Goal: Task Accomplishment & Management: Use online tool/utility

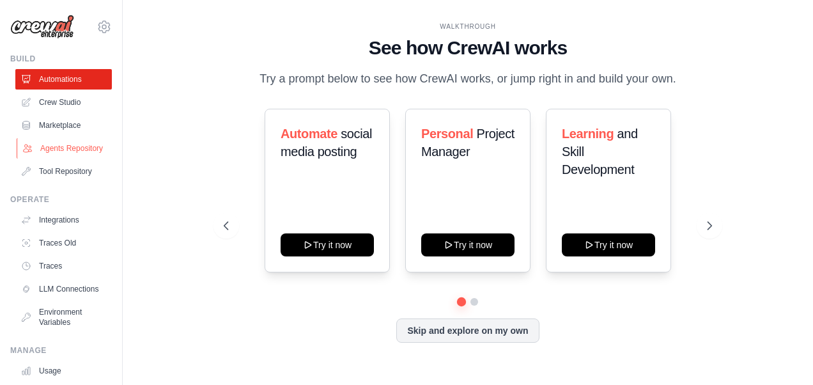
click at [65, 150] on link "Agents Repository" at bounding box center [65, 148] width 96 height 20
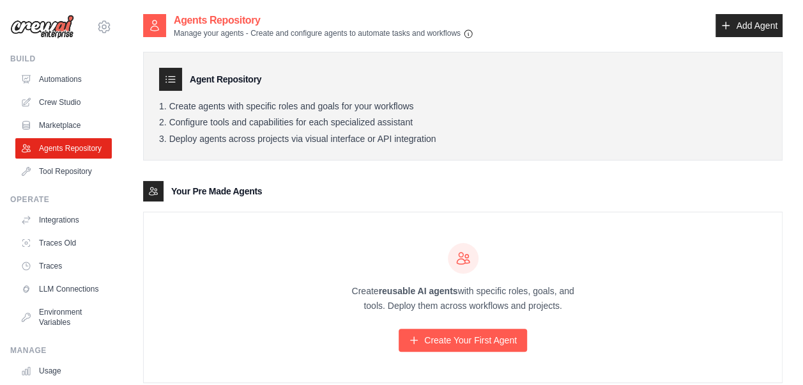
drag, startPoint x: 178, startPoint y: 102, endPoint x: 465, endPoint y: 105, distance: 287.5
click at [465, 105] on li "Create agents with specific roles and goals for your workflows" at bounding box center [463, 107] width 608 height 12
drag, startPoint x: 465, startPoint y: 105, endPoint x: 579, endPoint y: 113, distance: 114.0
click at [579, 113] on ol "Create agents with specific roles and goals for your workflows Configure tools …" at bounding box center [463, 123] width 608 height 44
drag, startPoint x: 190, startPoint y: 35, endPoint x: 337, endPoint y: 34, distance: 147.0
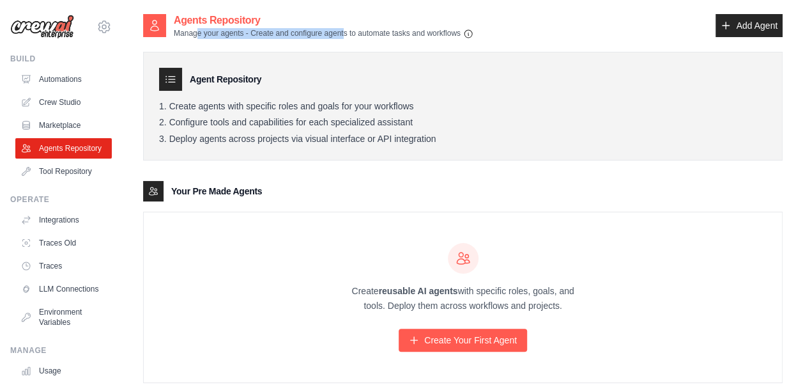
click at [337, 34] on p "Manage your agents - Create and configure agents to automate tasks and workflows" at bounding box center [324, 33] width 300 height 11
drag, startPoint x: 337, startPoint y: 34, endPoint x: 249, endPoint y: 118, distance: 121.6
click at [249, 118] on li "Configure tools and capabilities for each specialized assistant" at bounding box center [463, 123] width 608 height 12
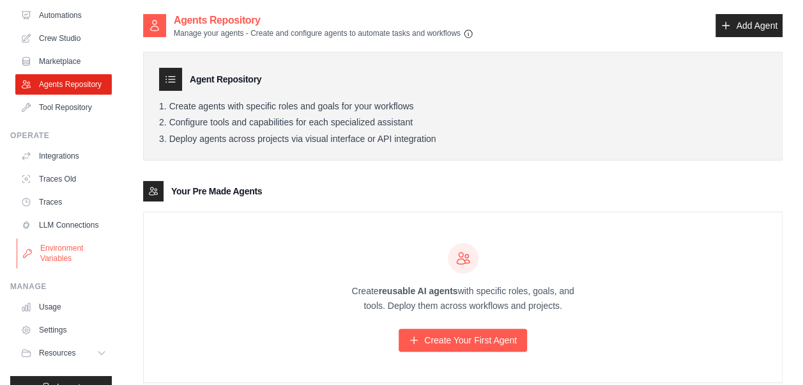
click at [70, 267] on link "Environment Variables" at bounding box center [65, 253] width 96 height 31
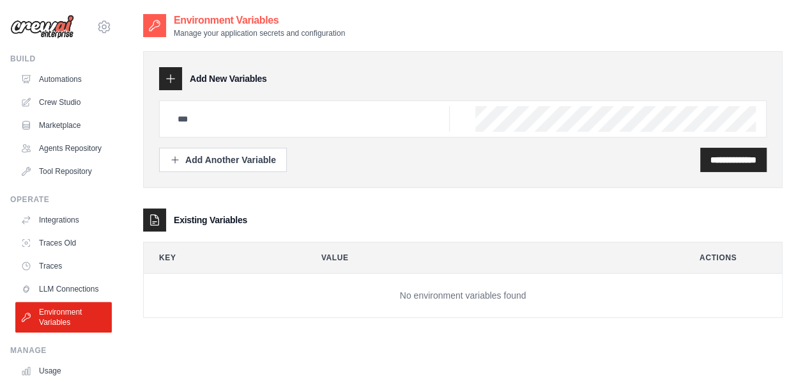
drag, startPoint x: 186, startPoint y: 47, endPoint x: 357, endPoint y: 31, distance: 172.0
click at [357, 31] on div "**********" at bounding box center [463, 175] width 640 height 325
click at [293, 45] on div "**********" at bounding box center [463, 177] width 640 height 279
drag, startPoint x: 174, startPoint y: 36, endPoint x: 380, endPoint y: 29, distance: 205.2
click at [380, 29] on div "Environment Variables Manage your application secrets and configuration" at bounding box center [463, 26] width 640 height 26
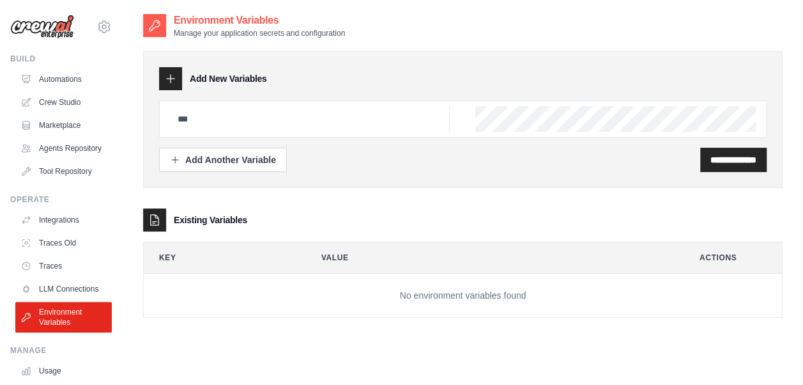
drag, startPoint x: 380, startPoint y: 29, endPoint x: 385, endPoint y: 37, distance: 9.2
click at [385, 37] on div "Environment Variables Manage your application secrets and configuration" at bounding box center [463, 26] width 640 height 26
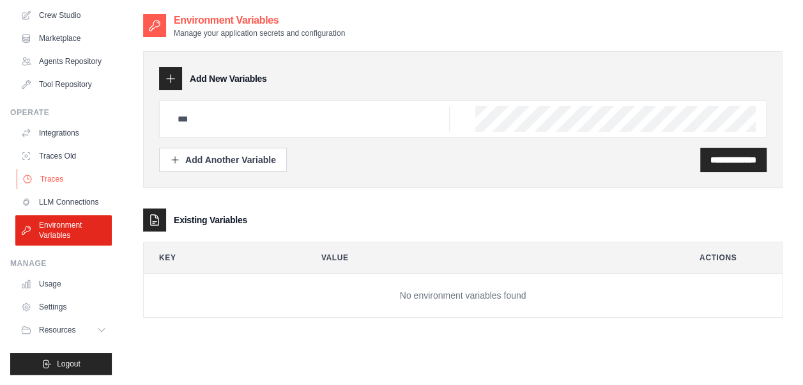
scroll to position [107, 0]
click at [62, 193] on link "LLM Connections" at bounding box center [65, 202] width 96 height 20
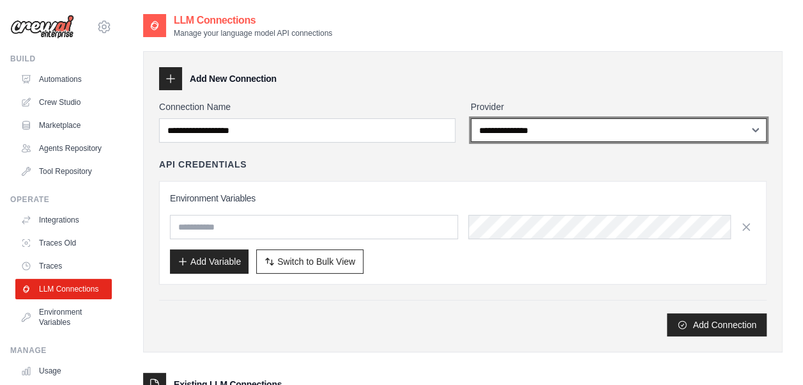
click at [602, 132] on select "**********" at bounding box center [619, 130] width 296 height 24
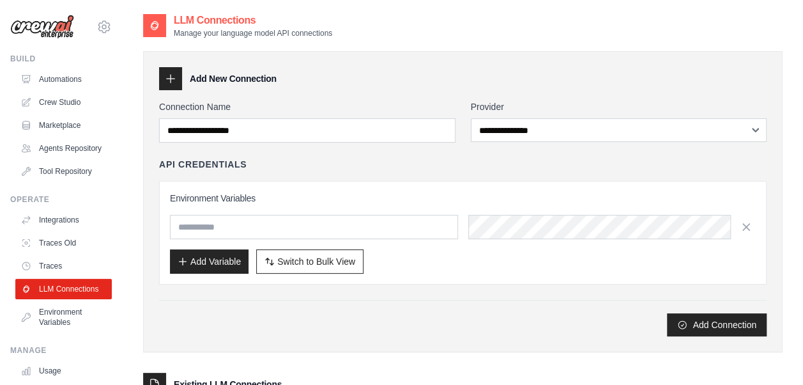
click at [355, 178] on div "API Credentials Environment Variables Add Variable Switch to Bulk View Switch t…" at bounding box center [463, 221] width 608 height 127
click at [331, 238] on div "Environment Variables Add Variable Switch to Bulk View Switch to Table View" at bounding box center [463, 233] width 586 height 82
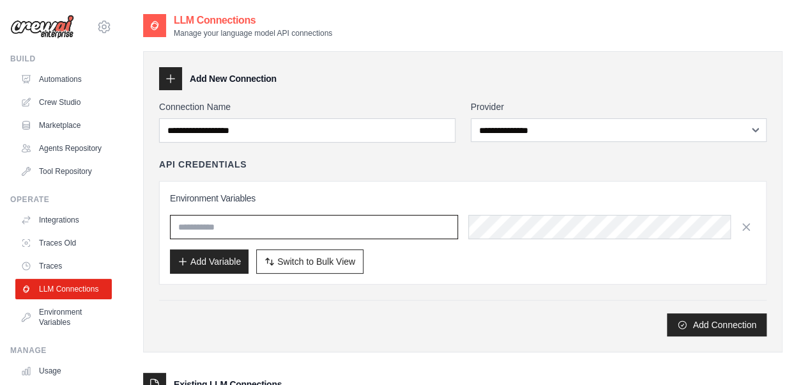
click at [354, 229] on input "text" at bounding box center [314, 227] width 288 height 24
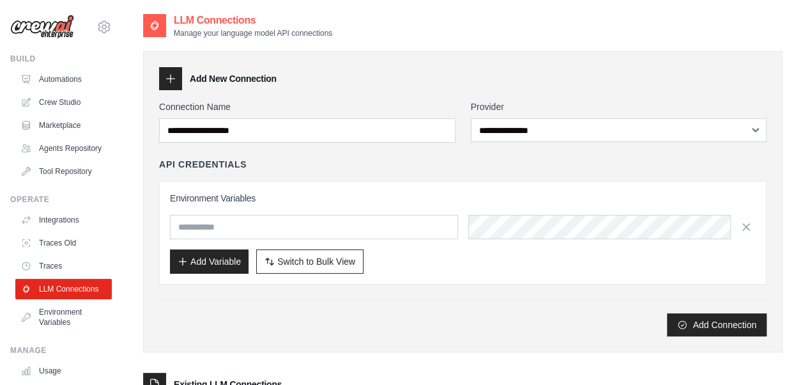
click at [494, 325] on div "Add Connection" at bounding box center [463, 324] width 608 height 23
click at [70, 155] on link "Agents Repository" at bounding box center [65, 148] width 96 height 20
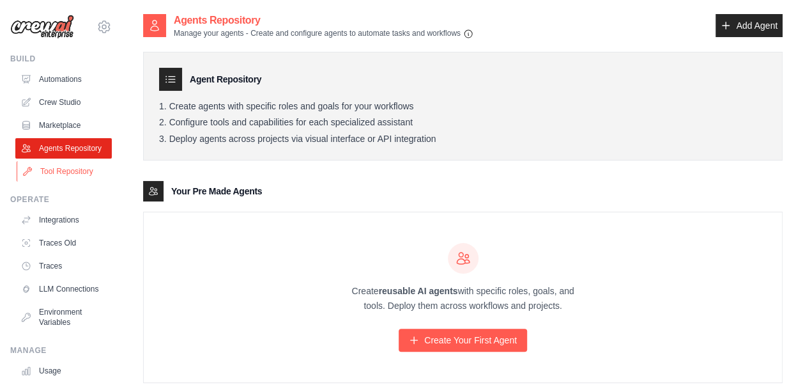
click at [61, 181] on link "Tool Repository" at bounding box center [65, 171] width 96 height 20
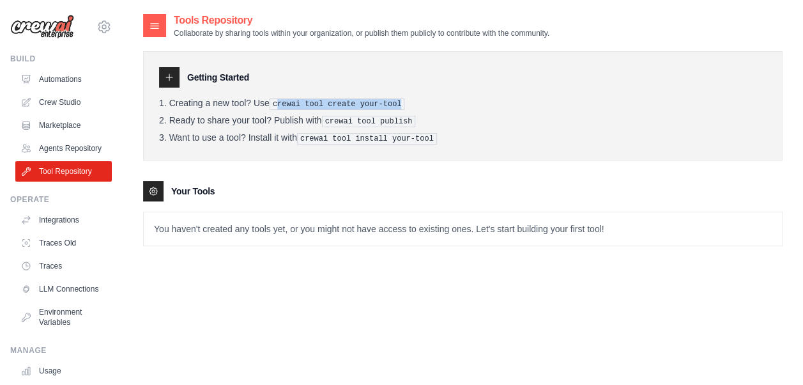
drag, startPoint x: 277, startPoint y: 102, endPoint x: 401, endPoint y: 104, distance: 124.0
click at [401, 104] on li "Creating a new tool? Use crewai tool create your-tool" at bounding box center [463, 104] width 608 height 12
click at [243, 116] on li "Ready to share your tool? Publish with crewai tool publish" at bounding box center [463, 121] width 608 height 12
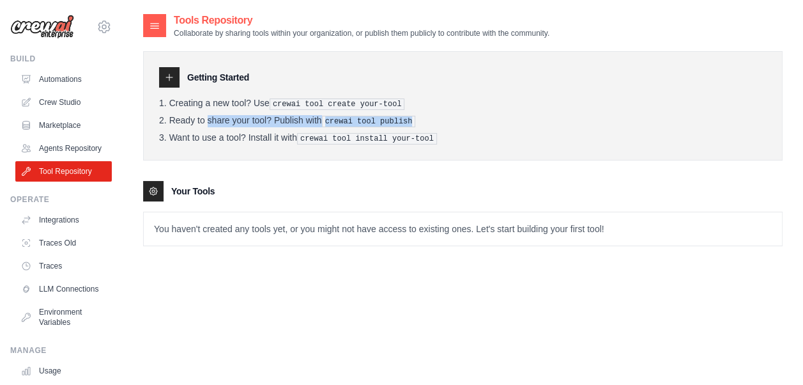
click at [243, 116] on li "Ready to share your tool? Publish with crewai tool publish" at bounding box center [463, 121] width 608 height 12
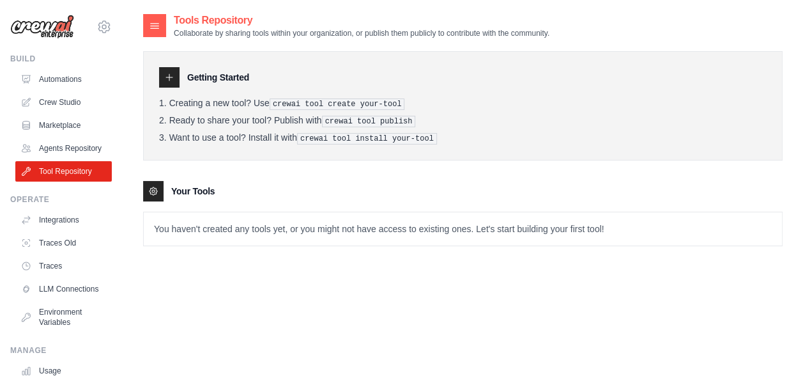
click at [319, 277] on div "Tools Repository Collaborate by sharing tools within your organization, or publ…" at bounding box center [463, 205] width 640 height 385
click at [73, 158] on link "Agents Repository" at bounding box center [65, 148] width 96 height 20
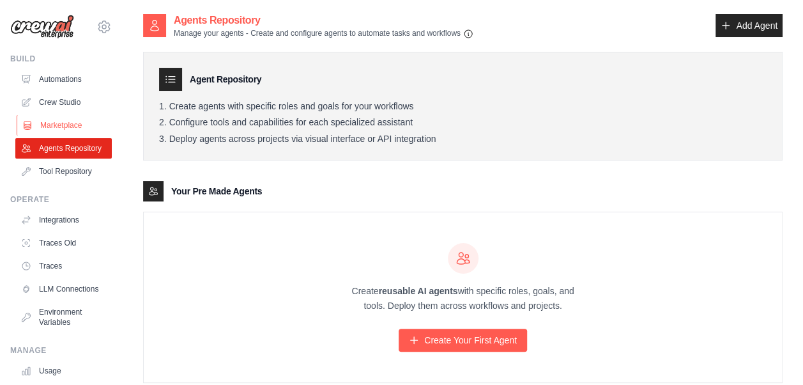
click at [71, 118] on link "Marketplace" at bounding box center [65, 125] width 96 height 20
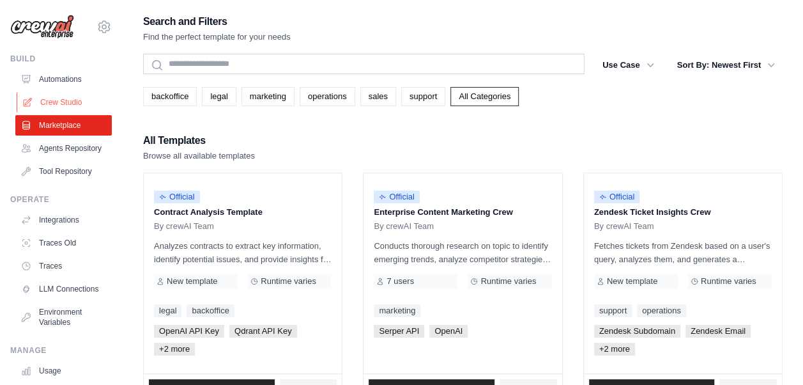
click at [86, 109] on link "Crew Studio" at bounding box center [65, 102] width 96 height 20
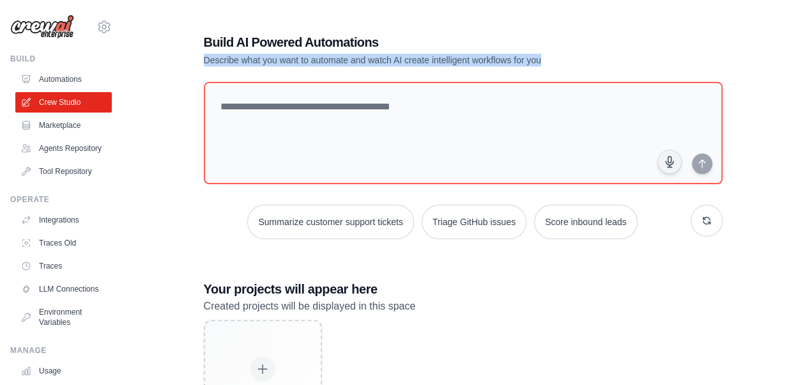
drag, startPoint x: 206, startPoint y: 61, endPoint x: 579, endPoint y: 58, distance: 373.8
click at [579, 58] on p "Describe what you want to automate and watch AI create intelligent workflows fo…" at bounding box center [418, 60] width 429 height 13
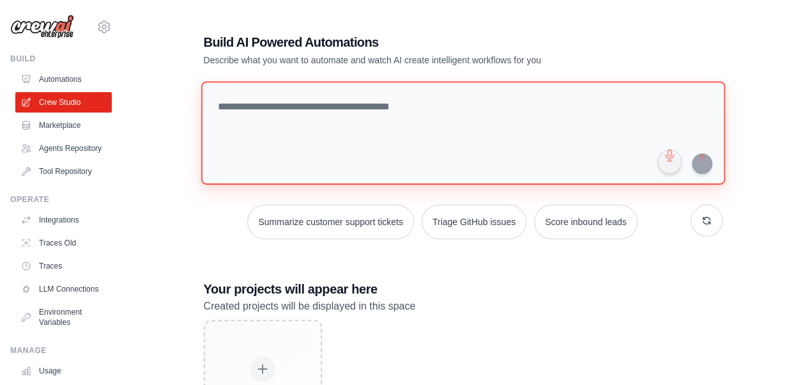
drag, startPoint x: 579, startPoint y: 58, endPoint x: 558, endPoint y: 130, distance: 75.4
click at [558, 130] on textarea at bounding box center [463, 133] width 524 height 104
click at [443, 117] on textarea at bounding box center [463, 133] width 524 height 104
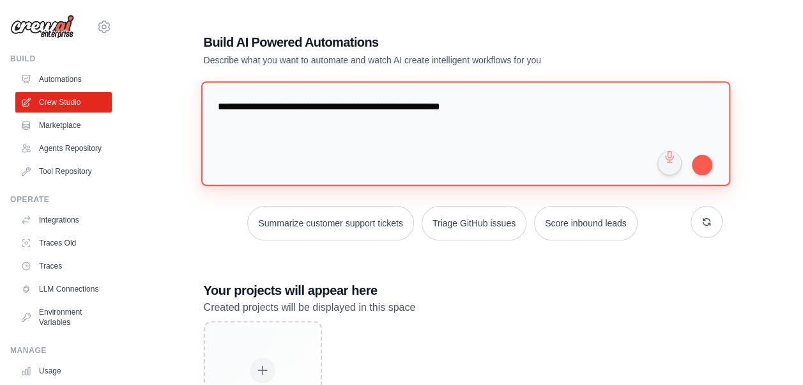
type textarea "**********"
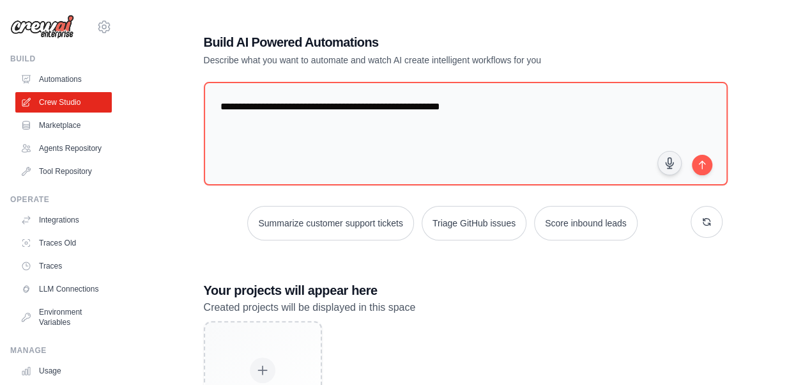
click at [780, 166] on div "**********" at bounding box center [463, 241] width 640 height 456
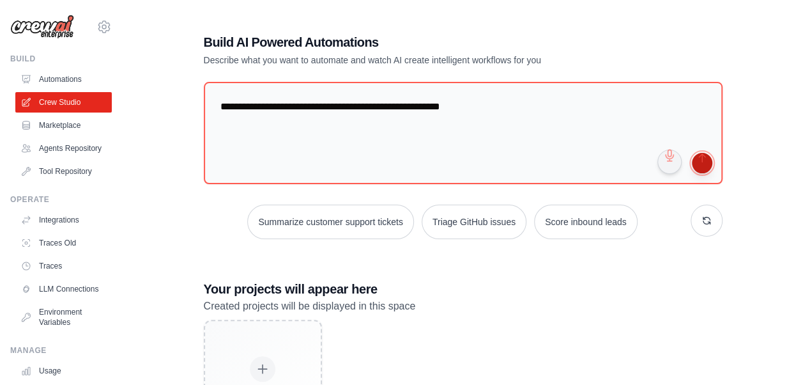
click at [703, 167] on button "submit" at bounding box center [702, 163] width 20 height 20
click at [40, 136] on ul "Automations Crew Studio Marketplace Agents Repository Tool Repository" at bounding box center [63, 125] width 96 height 112
click at [52, 158] on link "Agents Repository" at bounding box center [65, 148] width 96 height 20
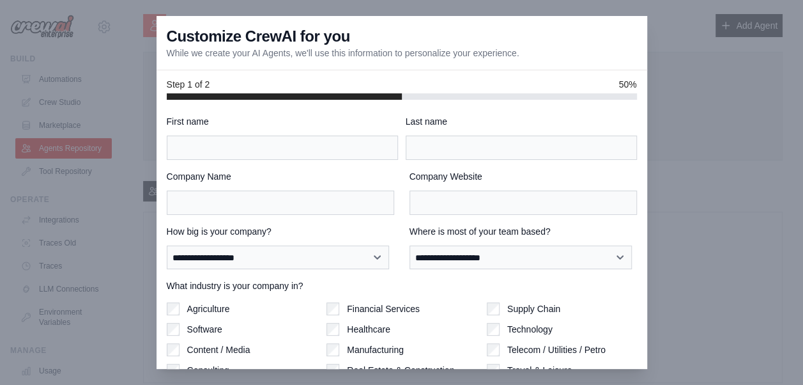
click at [691, 252] on div at bounding box center [401, 192] width 803 height 385
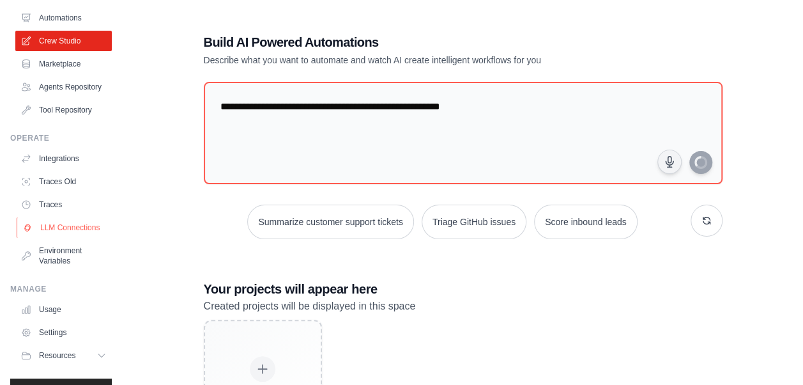
scroll to position [107, 0]
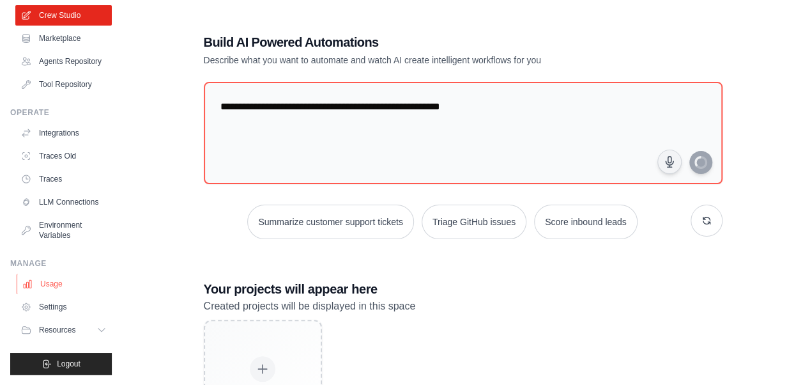
click at [57, 288] on link "Usage" at bounding box center [65, 283] width 96 height 20
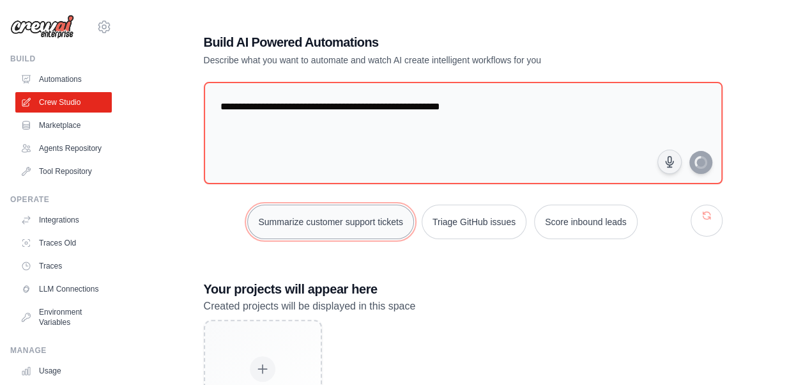
click at [335, 230] on button "Summarize customer support tickets" at bounding box center [330, 221] width 166 height 35
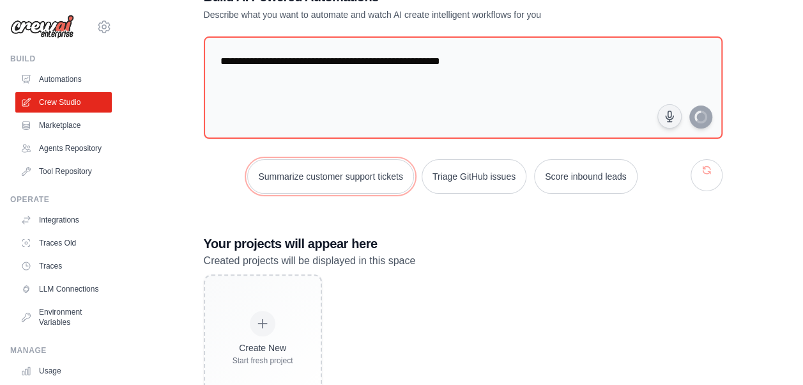
scroll to position [95, 0]
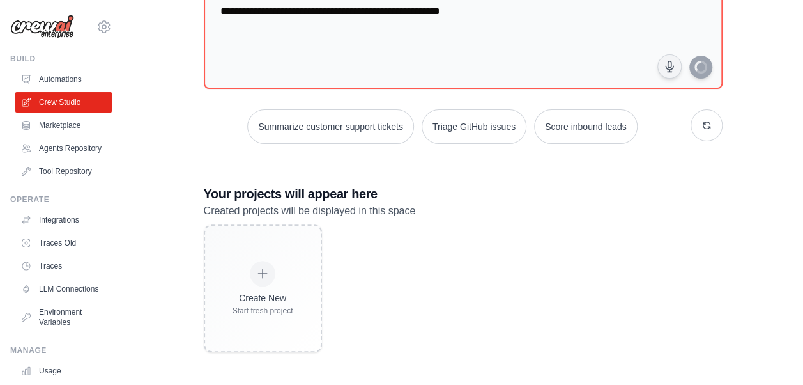
click at [409, 227] on div "Create New Start fresh project" at bounding box center [463, 288] width 519 height 128
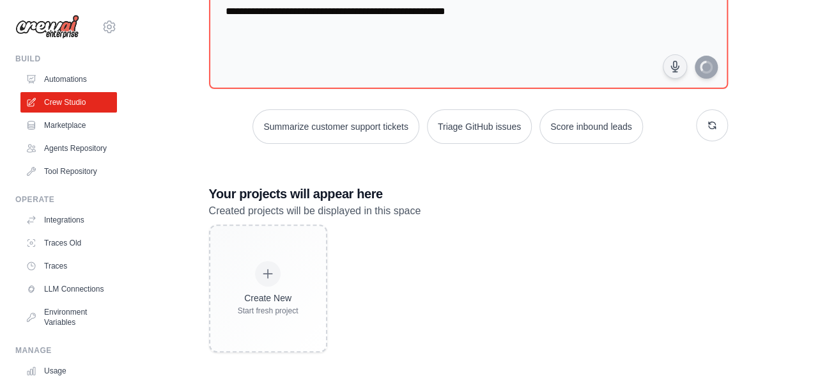
scroll to position [0, 0]
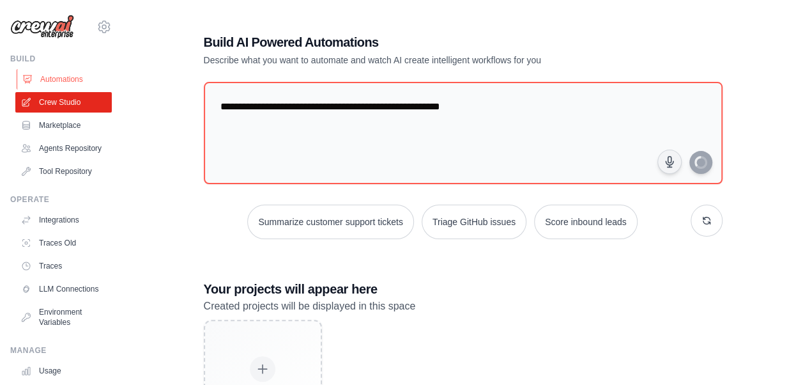
click at [60, 73] on link "Automations" at bounding box center [65, 79] width 96 height 20
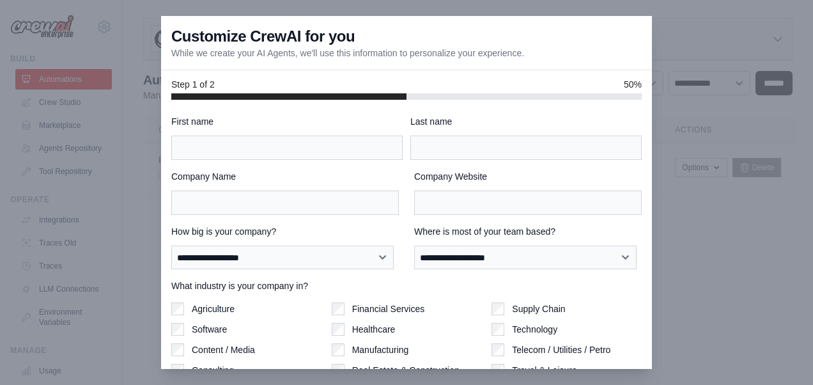
click at [59, 158] on div at bounding box center [406, 192] width 813 height 385
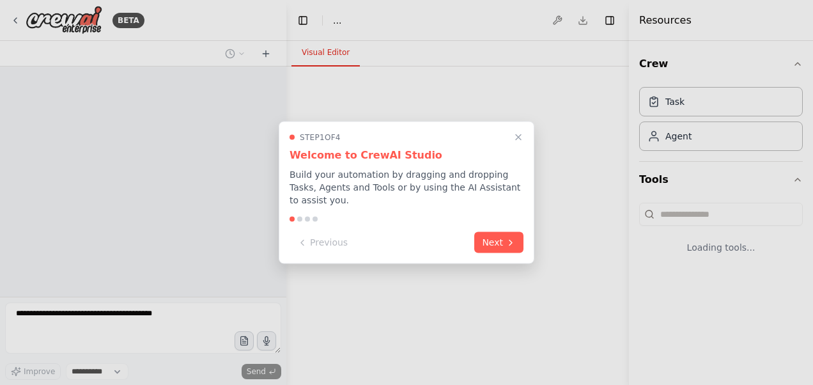
select select "****"
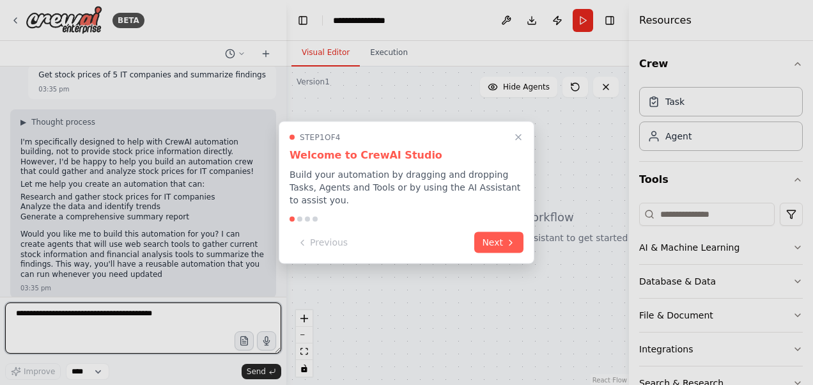
scroll to position [34, 0]
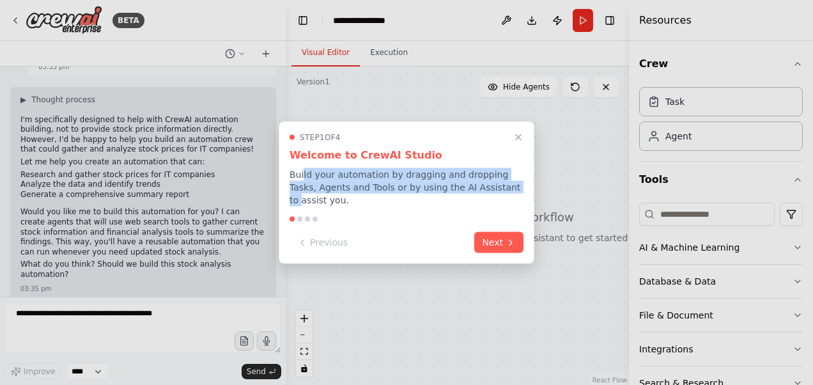
drag, startPoint x: 302, startPoint y: 183, endPoint x: 480, endPoint y: 191, distance: 178.4
click at [480, 191] on p "Build your automation by dragging and dropping Tasks, Agents and Tools or by us…" at bounding box center [406, 187] width 234 height 38
drag, startPoint x: 480, startPoint y: 191, endPoint x: 371, endPoint y: 198, distance: 109.5
click at [371, 198] on p "Build your automation by dragging and dropping Tasks, Agents and Tools or by us…" at bounding box center [406, 187] width 234 height 38
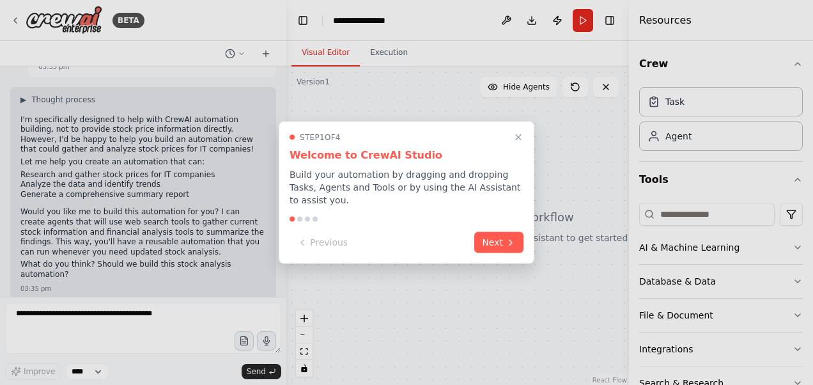
drag, startPoint x: 519, startPoint y: 150, endPoint x: 473, endPoint y: 236, distance: 98.3
click at [417, 194] on div "Step 1 of 4 Welcome to CrewAI Studio Build your automation by dragging and drop…" at bounding box center [407, 192] width 256 height 142
click at [503, 245] on button "Next" at bounding box center [498, 242] width 49 height 21
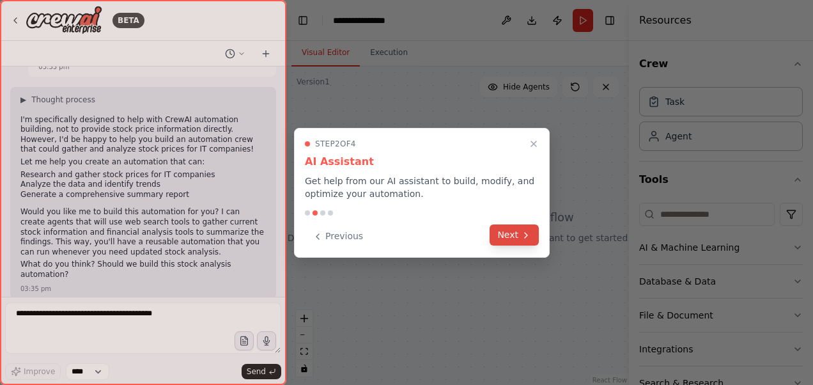
click at [503, 234] on button "Next" at bounding box center [513, 234] width 49 height 21
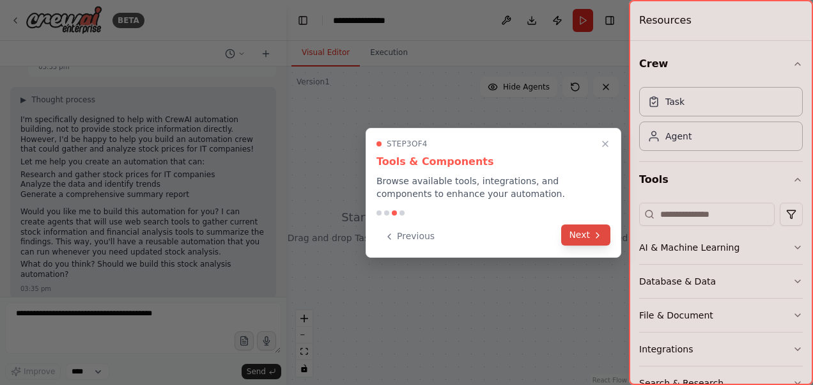
click at [593, 243] on button "Next" at bounding box center [585, 234] width 49 height 21
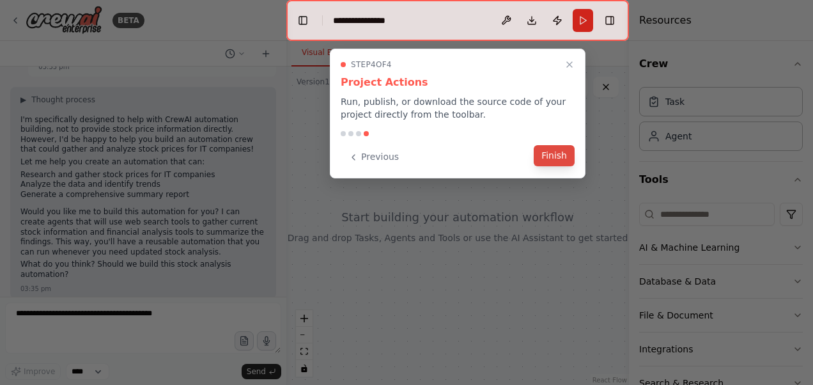
click at [554, 163] on button "Finish" at bounding box center [553, 155] width 41 height 21
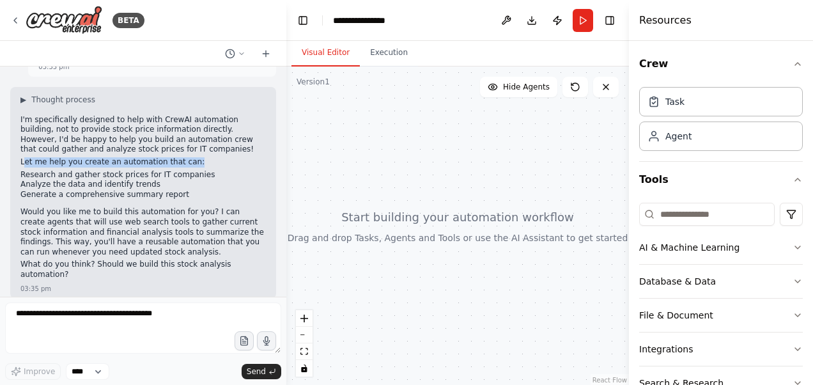
drag, startPoint x: 23, startPoint y: 165, endPoint x: 203, endPoint y: 160, distance: 180.2
click at [203, 160] on p "Let me help you create an automation that can:" at bounding box center [142, 162] width 245 height 10
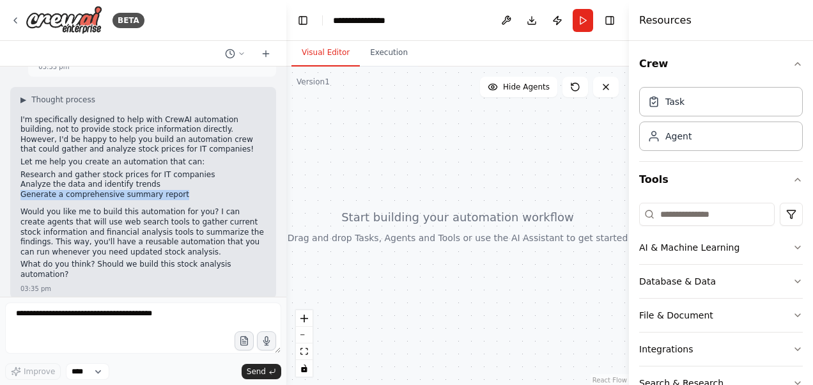
drag, startPoint x: 203, startPoint y: 160, endPoint x: 203, endPoint y: 189, distance: 28.8
click at [203, 189] on ul "Research and gather stock prices for IT companies Analyze the data and identify…" at bounding box center [142, 185] width 245 height 30
click at [39, 184] on li "Analyze the data and identify trends" at bounding box center [142, 185] width 245 height 10
drag, startPoint x: 31, startPoint y: 179, endPoint x: 201, endPoint y: 173, distance: 170.1
click at [201, 173] on ul "Research and gather stock prices for IT companies Analyze the data and identify…" at bounding box center [142, 185] width 245 height 30
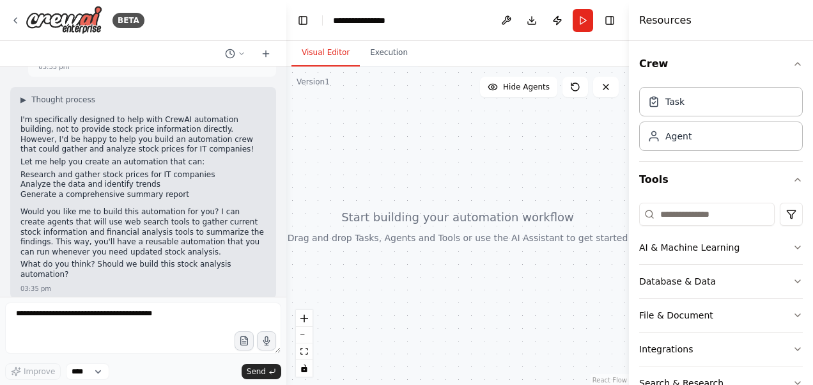
drag, startPoint x: 201, startPoint y: 173, endPoint x: 110, endPoint y: 190, distance: 92.4
click at [110, 190] on li "Generate a comprehensive summary report" at bounding box center [142, 195] width 245 height 10
drag, startPoint x: 27, startPoint y: 189, endPoint x: 187, endPoint y: 174, distance: 160.5
click at [187, 174] on ul "Research and gather stock prices for IT companies Analyze the data and identify…" at bounding box center [142, 185] width 245 height 30
drag, startPoint x: 187, startPoint y: 174, endPoint x: 124, endPoint y: 199, distance: 67.4
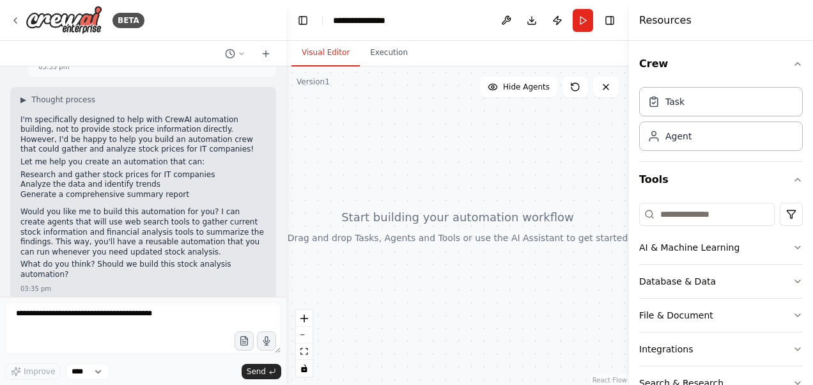
click at [127, 199] on li "Generate a comprehensive summary report" at bounding box center [142, 195] width 245 height 10
drag, startPoint x: 38, startPoint y: 197, endPoint x: 164, endPoint y: 194, distance: 125.9
click at [164, 194] on li "Generate a comprehensive summary report" at bounding box center [142, 195] width 245 height 10
drag, startPoint x: 164, startPoint y: 194, endPoint x: 84, endPoint y: 230, distance: 87.5
click at [84, 230] on p "Would you like me to build this automation for you? I can create agents that wi…" at bounding box center [142, 232] width 245 height 50
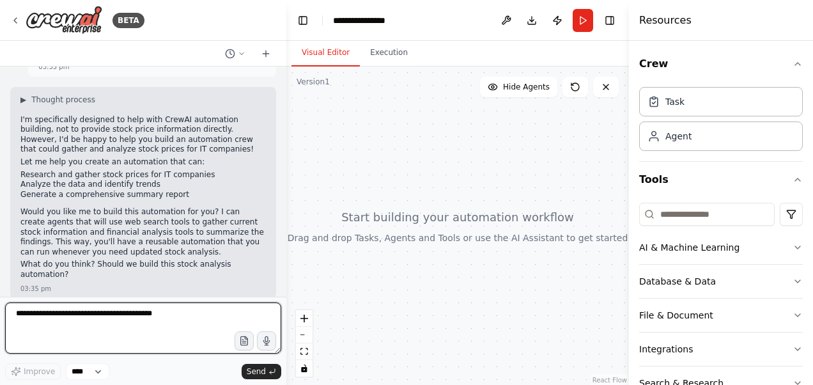
click at [124, 322] on textarea at bounding box center [143, 327] width 276 height 51
type textarea "***"
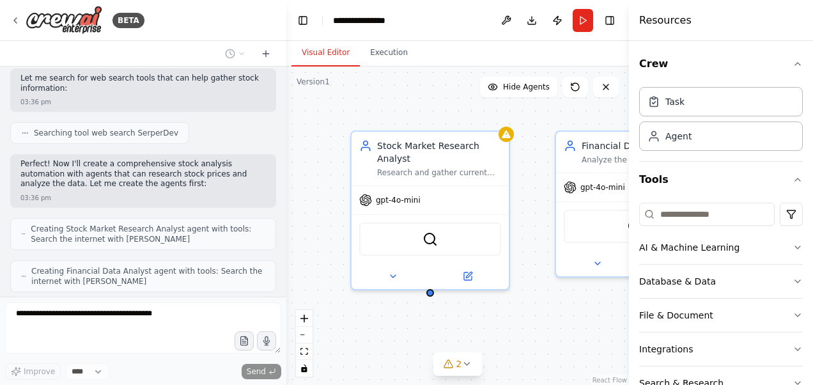
scroll to position [547, 0]
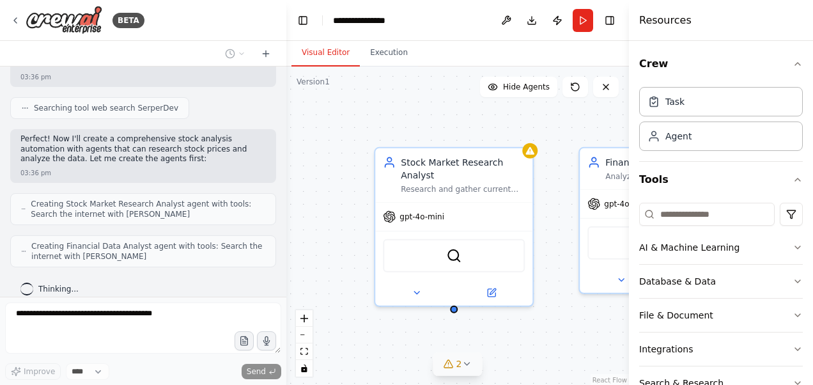
click at [471, 363] on icon at bounding box center [466, 363] width 10 height 10
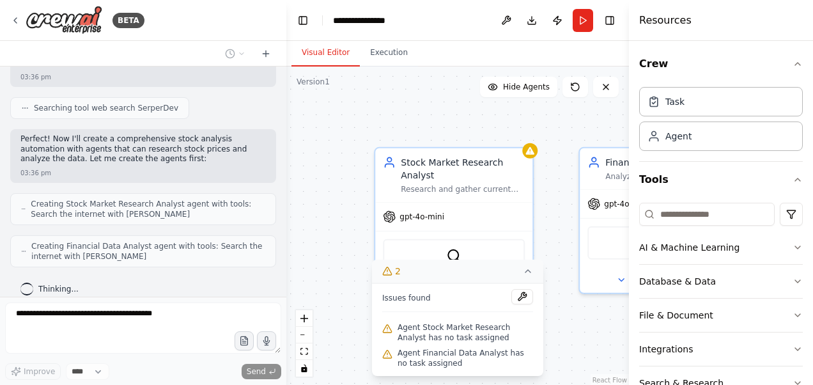
click at [526, 271] on icon at bounding box center [528, 271] width 10 height 10
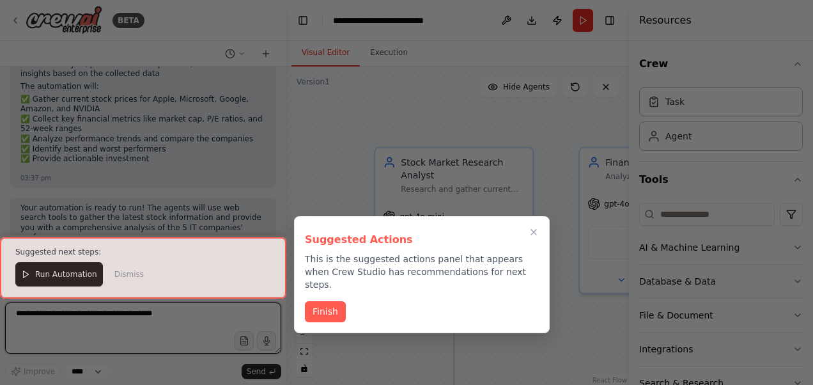
scroll to position [1244, 0]
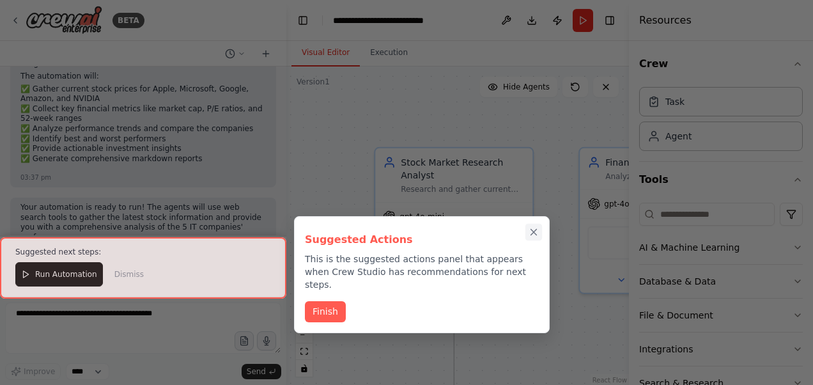
click at [536, 231] on icon "Close walkthrough" at bounding box center [534, 232] width 12 height 12
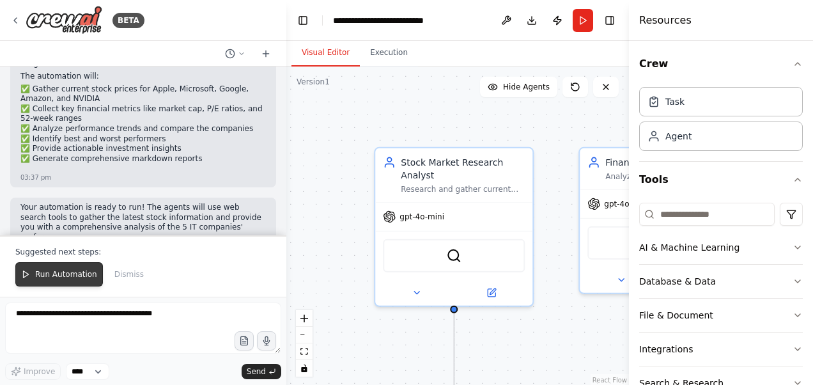
click at [70, 284] on button "Run Automation" at bounding box center [59, 274] width 88 height 24
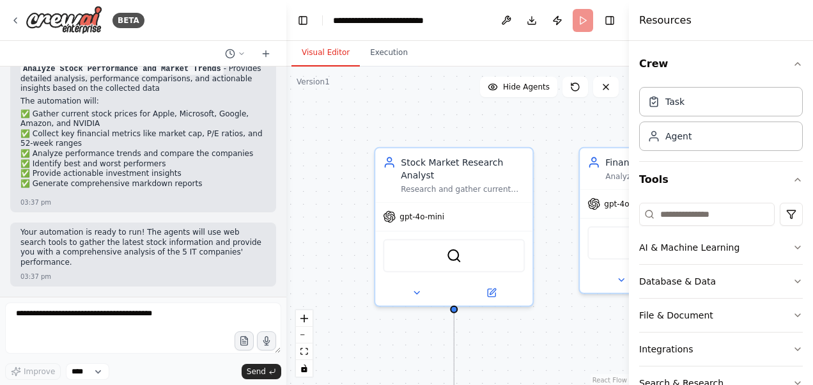
scroll to position [1183, 0]
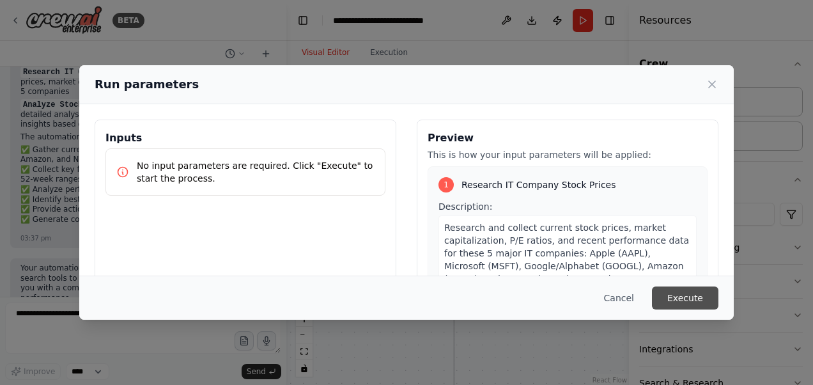
click at [689, 302] on button "Execute" at bounding box center [685, 297] width 66 height 23
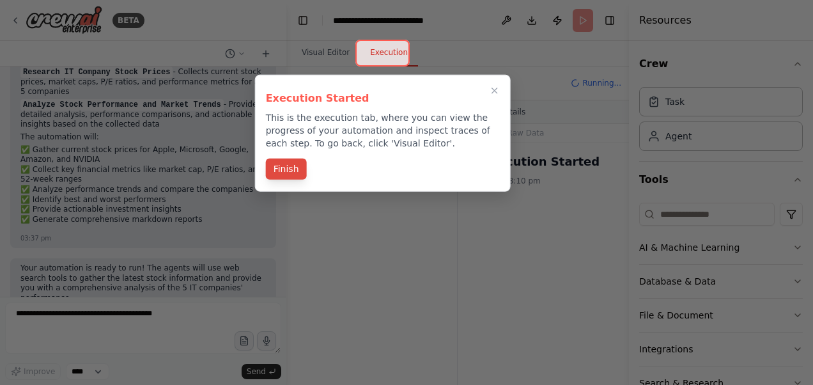
click at [296, 173] on button "Finish" at bounding box center [286, 168] width 41 height 21
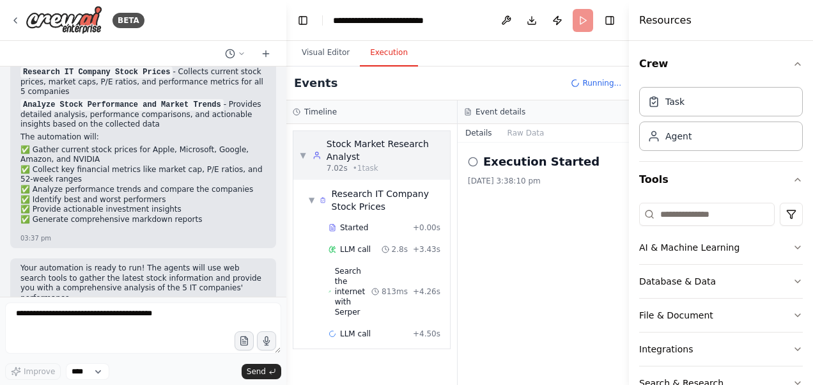
click at [369, 170] on span "• 1 task" at bounding box center [366, 168] width 26 height 10
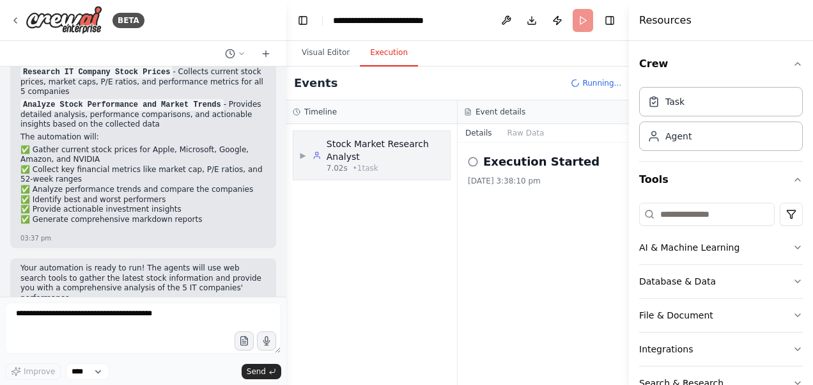
click at [355, 171] on span "• 1 task" at bounding box center [366, 168] width 26 height 10
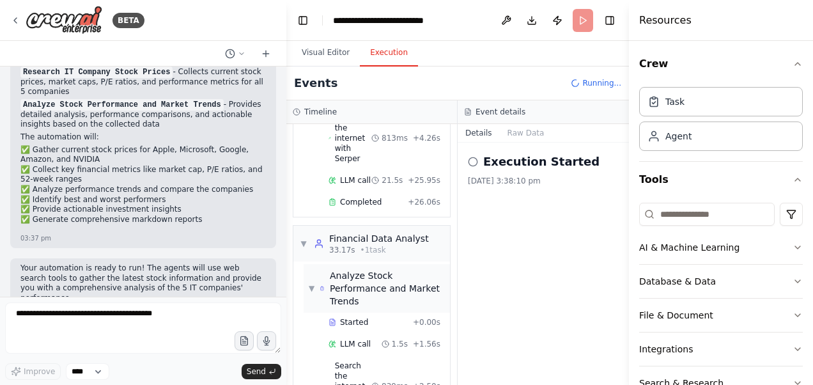
scroll to position [213, 0]
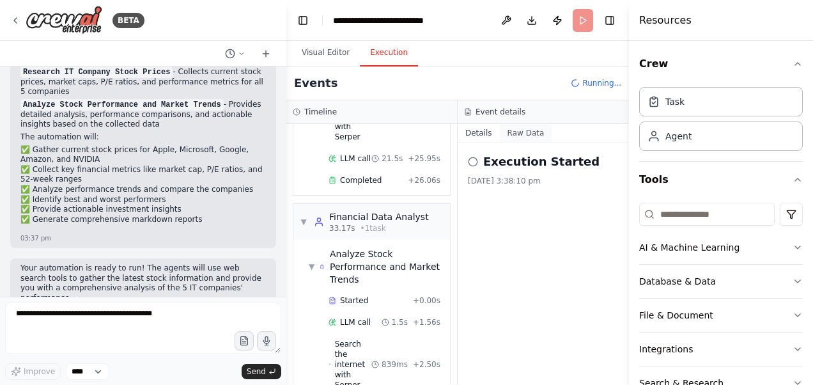
click at [521, 135] on button "Raw Data" at bounding box center [526, 133] width 52 height 18
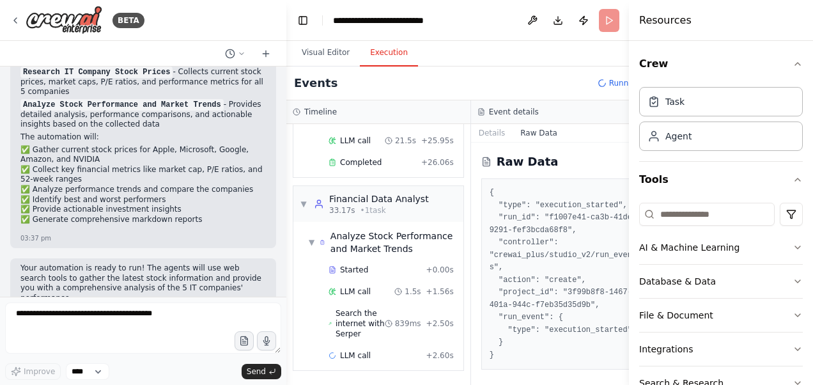
scroll to position [193, 0]
click at [482, 143] on div "Raw Data { "type": "execution_started", "run_id": "f1007e41-ca3b-41de-9291-fef3…" at bounding box center [563, 263] width 185 height 242
click at [482, 135] on button "Details" at bounding box center [492, 133] width 42 height 18
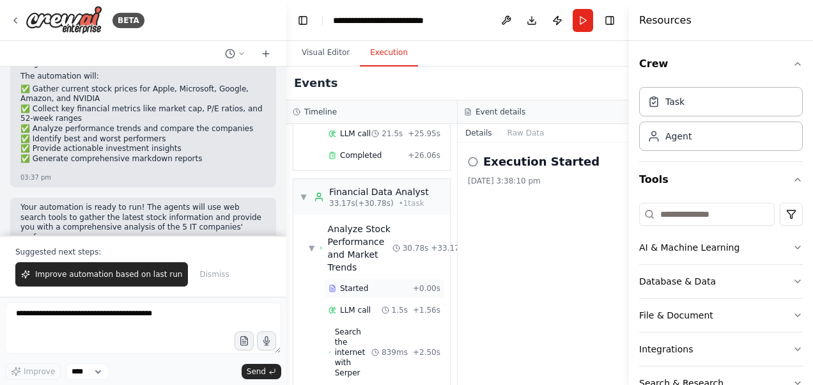
scroll to position [257, 0]
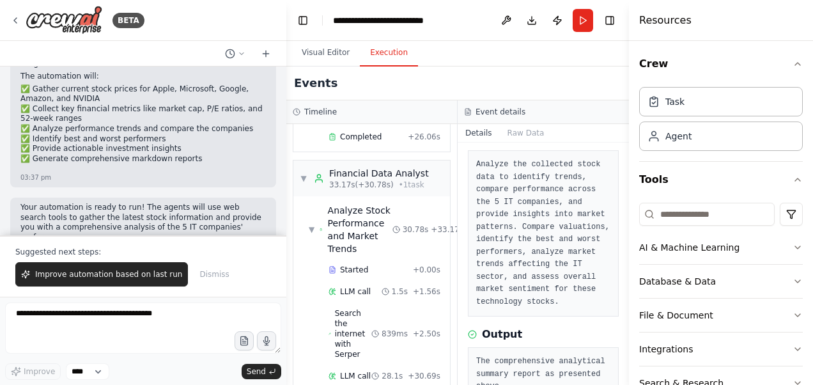
scroll to position [99, 0]
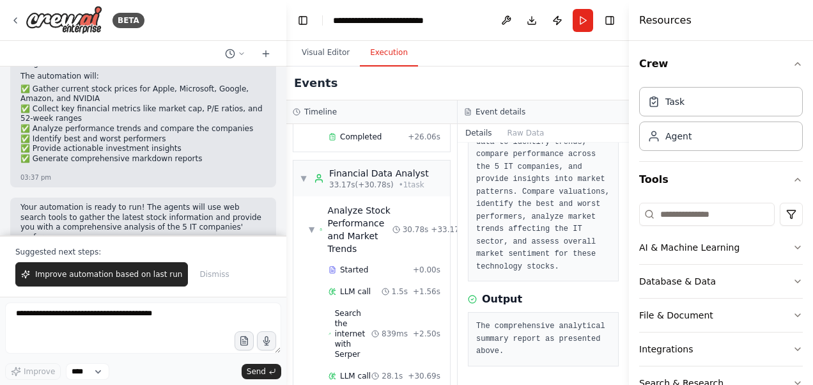
click at [523, 330] on pre "The comprehensive analytical summary report as presented above." at bounding box center [543, 339] width 134 height 38
drag, startPoint x: 196, startPoint y: 275, endPoint x: 49, endPoint y: 316, distance: 152.5
click at [49, 316] on div "BETA Get stock prices of 5 IT companies and summarize findings 03:35 pm ▶ Thoug…" at bounding box center [143, 192] width 286 height 385
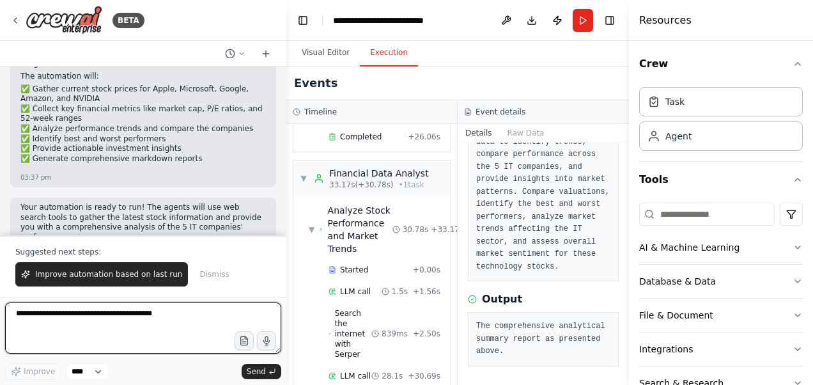
click at [75, 322] on textarea at bounding box center [143, 327] width 276 height 51
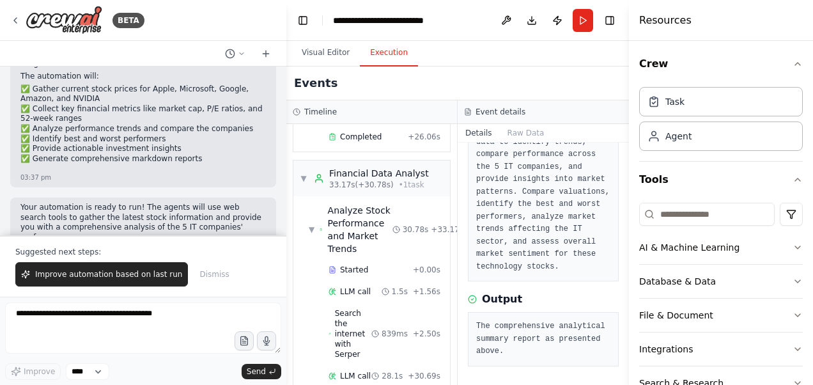
click at [367, 204] on div "Analyze Stock Performance and Market Trends" at bounding box center [360, 229] width 65 height 51
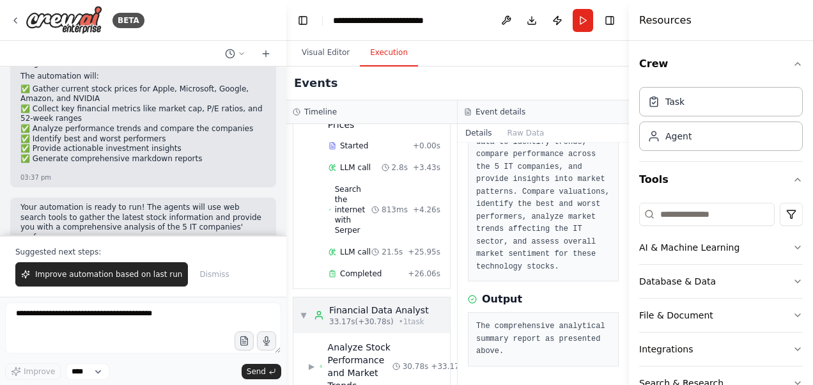
click at [359, 316] on span "33.17s (+30.78s)" at bounding box center [361, 321] width 65 height 10
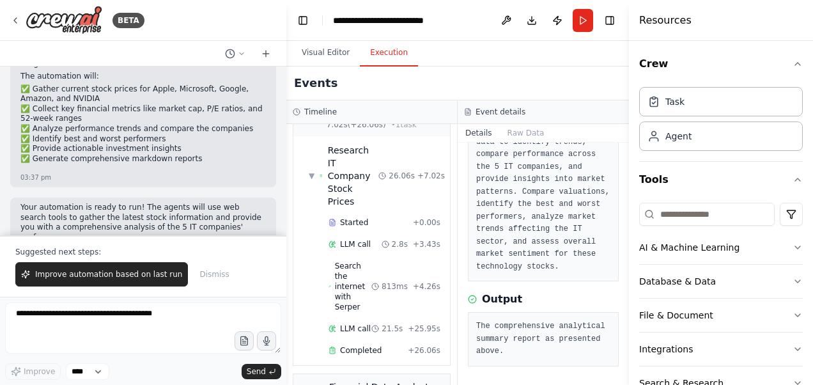
scroll to position [0, 0]
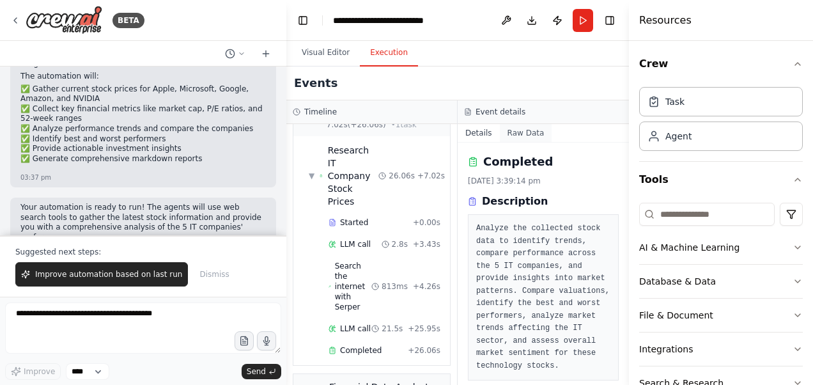
click at [510, 135] on button "Raw Data" at bounding box center [526, 133] width 52 height 18
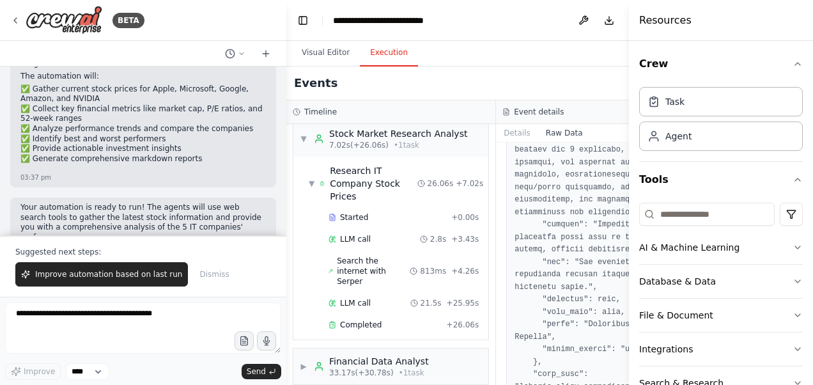
scroll to position [1452, 0]
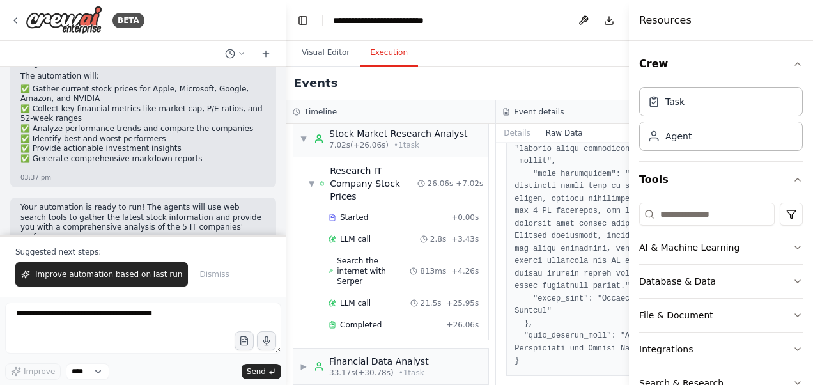
click at [792, 66] on icon "button" at bounding box center [797, 64] width 10 height 10
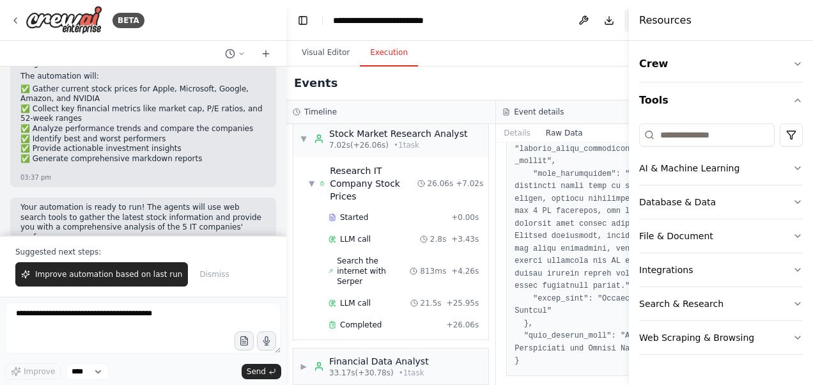
click at [624, 23] on button "Publish" at bounding box center [634, 20] width 20 height 23
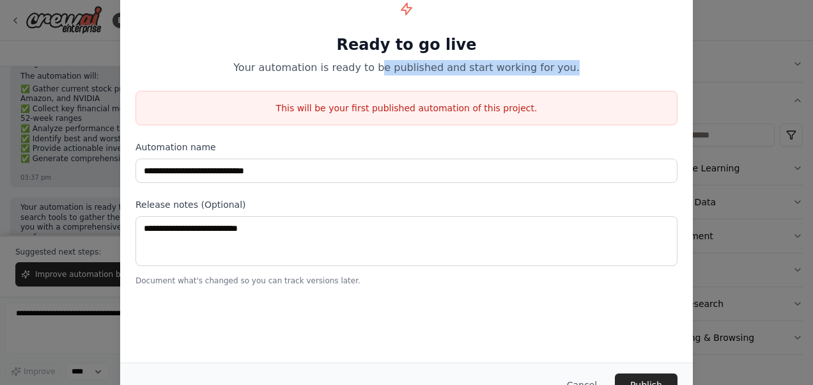
drag, startPoint x: 388, startPoint y: 72, endPoint x: 558, endPoint y: 66, distance: 169.4
click at [558, 66] on p "Your automation is ready to be published and start working for you." at bounding box center [406, 67] width 542 height 15
click at [192, 81] on div "**********" at bounding box center [406, 139] width 572 height 323
click at [645, 382] on button "Publish" at bounding box center [646, 384] width 63 height 23
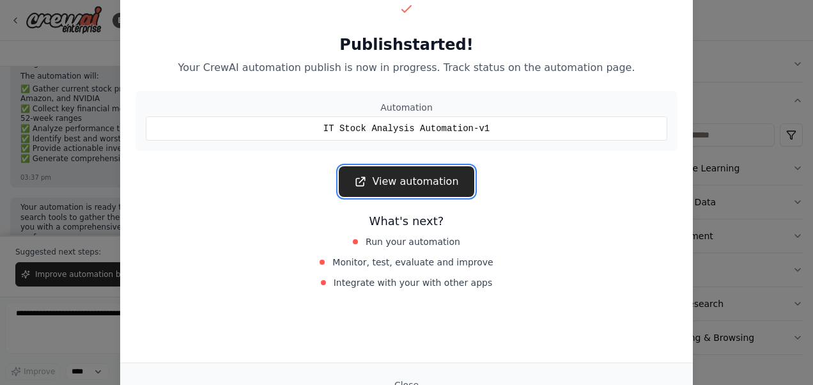
click at [428, 188] on link "View automation" at bounding box center [406, 181] width 135 height 31
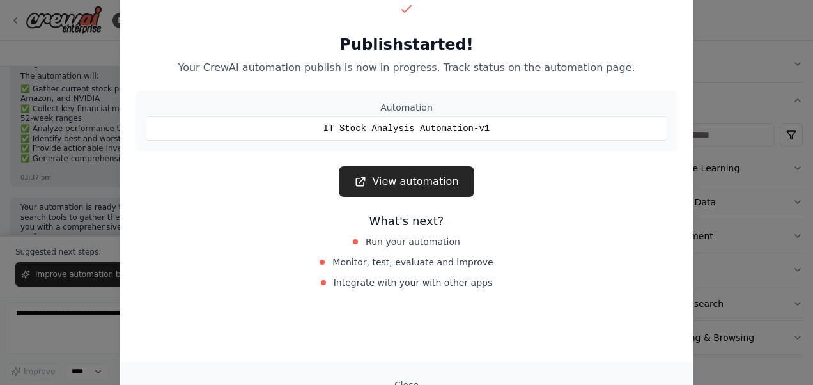
click at [426, 239] on span "Run your automation" at bounding box center [412, 241] width 95 height 13
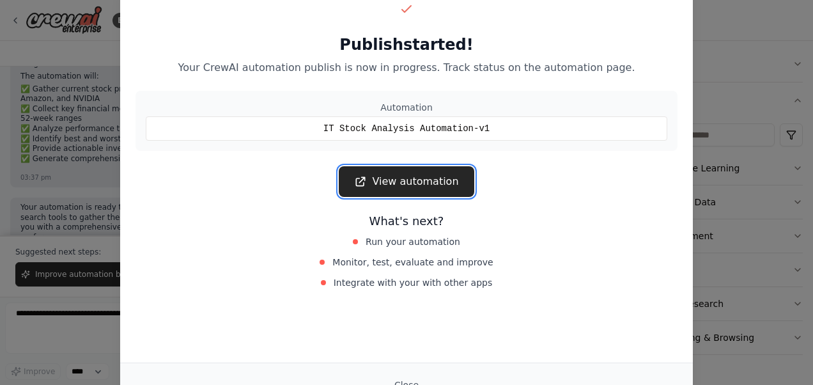
click at [406, 185] on link "View automation" at bounding box center [406, 181] width 135 height 31
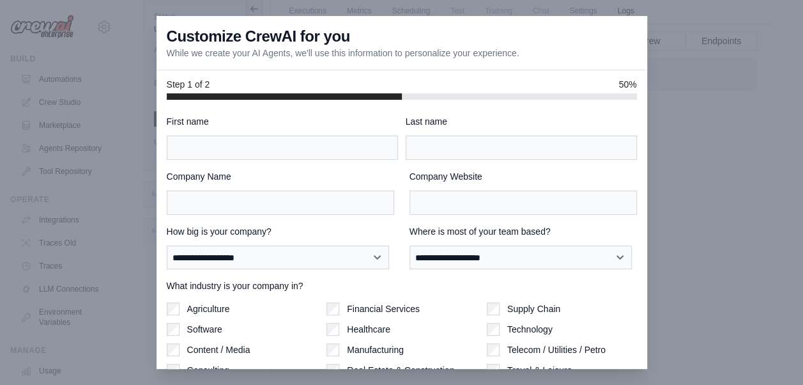
drag, startPoint x: 199, startPoint y: 56, endPoint x: 499, endPoint y: 51, distance: 300.3
click at [499, 51] on p "While we create your AI Agents, we'll use this information to personalize your …" at bounding box center [343, 53] width 353 height 13
drag, startPoint x: 499, startPoint y: 51, endPoint x: 395, endPoint y: 77, distance: 107.4
click at [395, 77] on div "Step 1 of 2 50%" at bounding box center [402, 84] width 491 height 29
click at [477, 197] on input "Company Website" at bounding box center [523, 202] width 227 height 24
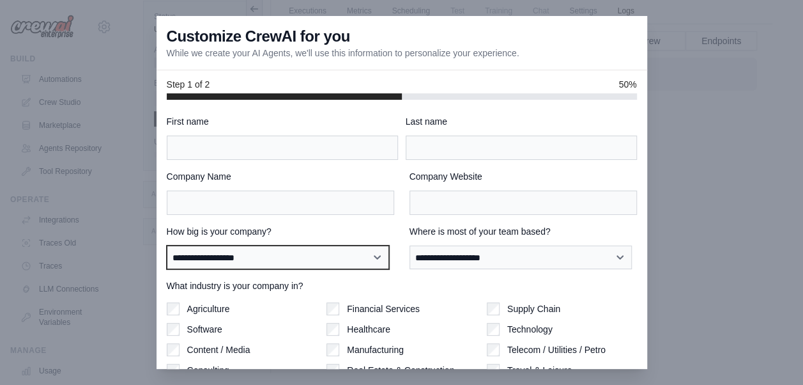
click at [260, 257] on select "**********" at bounding box center [278, 257] width 222 height 24
select select "**********"
click at [167, 245] on select "**********" at bounding box center [278, 257] width 222 height 24
click at [318, 217] on div "**********" at bounding box center [402, 285] width 470 height 341
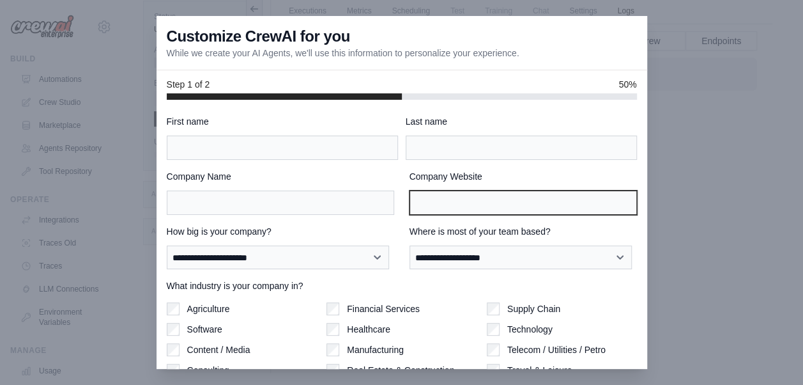
click at [509, 209] on input "Company Website" at bounding box center [523, 202] width 227 height 24
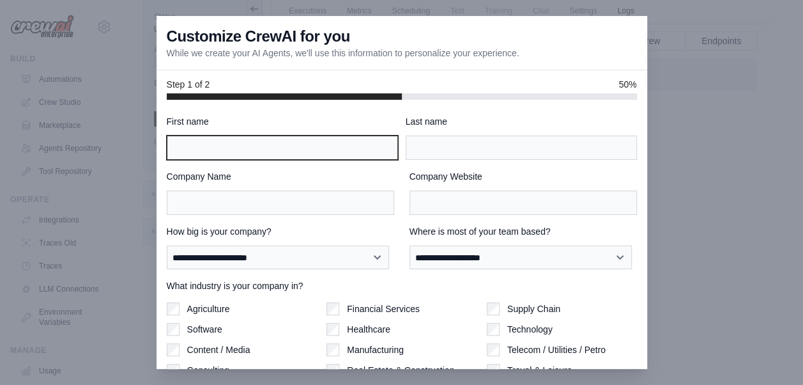
click at [355, 139] on input "First name" at bounding box center [282, 147] width 231 height 24
type input "*******"
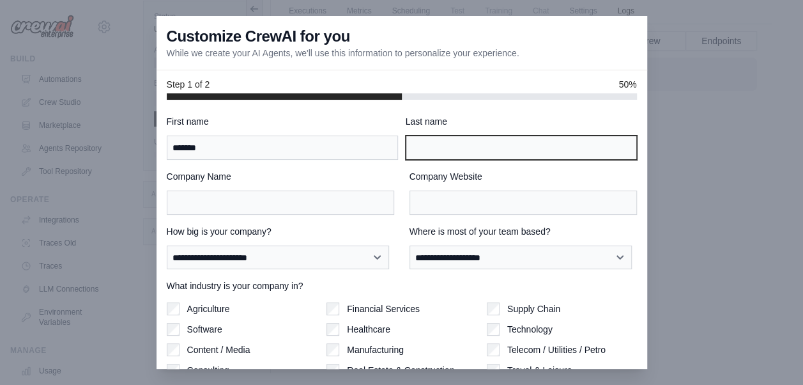
type input "*****"
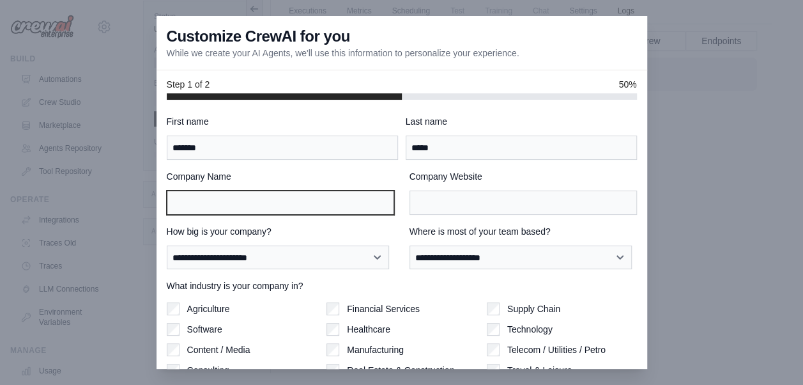
click at [333, 201] on input "Company Name" at bounding box center [280, 202] width 227 height 24
type input "*"
type input "****"
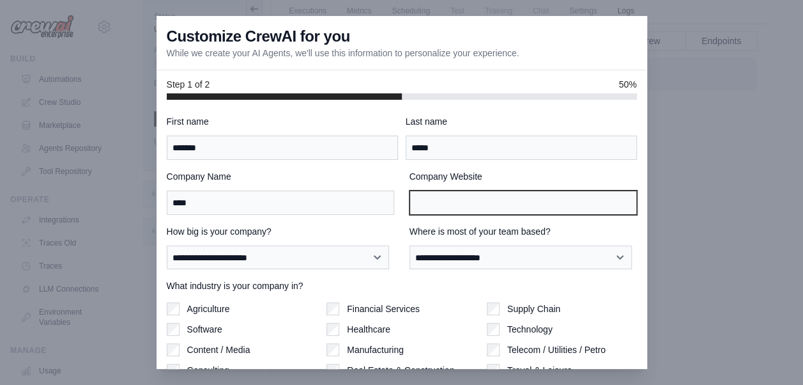
click at [411, 204] on input "Company Website" at bounding box center [523, 202] width 227 height 24
type input "****"
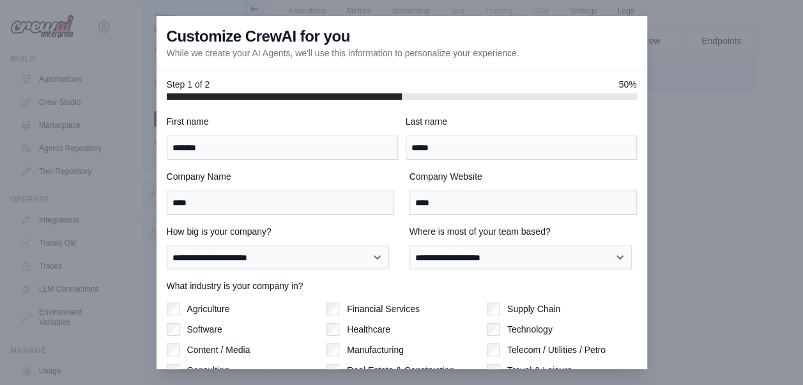
click at [307, 236] on div "**********" at bounding box center [280, 247] width 227 height 44
click at [458, 265] on select "**********" at bounding box center [521, 257] width 222 height 24
click at [410, 245] on select "**********" at bounding box center [521, 257] width 222 height 24
click at [461, 297] on div "What industry is your company in? Agriculture Software Content / Media Consulti…" at bounding box center [402, 348] width 470 height 138
click at [480, 253] on select "**********" at bounding box center [521, 257] width 222 height 24
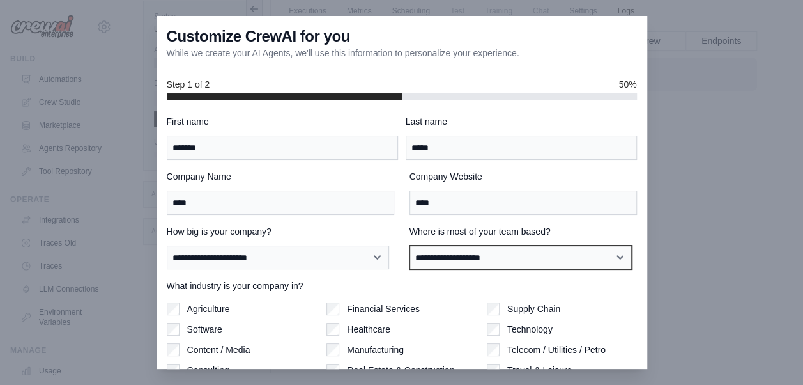
select select "**********"
click at [410, 245] on select "**********" at bounding box center [521, 257] width 222 height 24
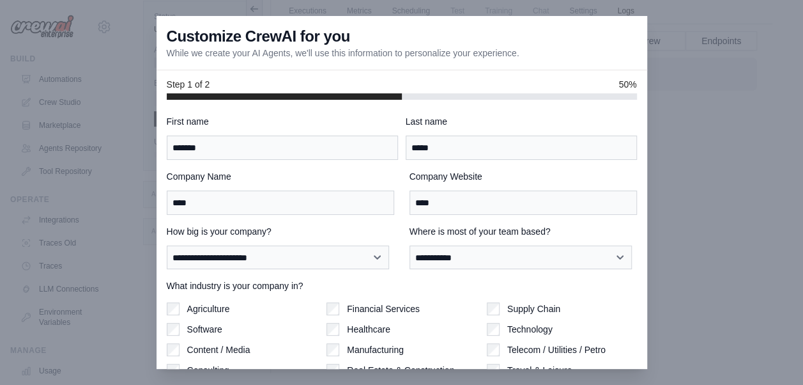
click at [438, 308] on div "Financial Services" at bounding box center [401, 308] width 150 height 13
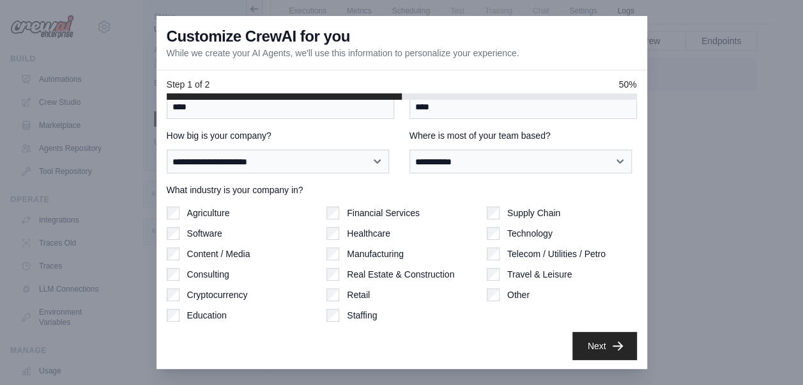
click at [608, 370] on div at bounding box center [401, 192] width 803 height 385
click at [594, 349] on button "Next" at bounding box center [604, 345] width 65 height 28
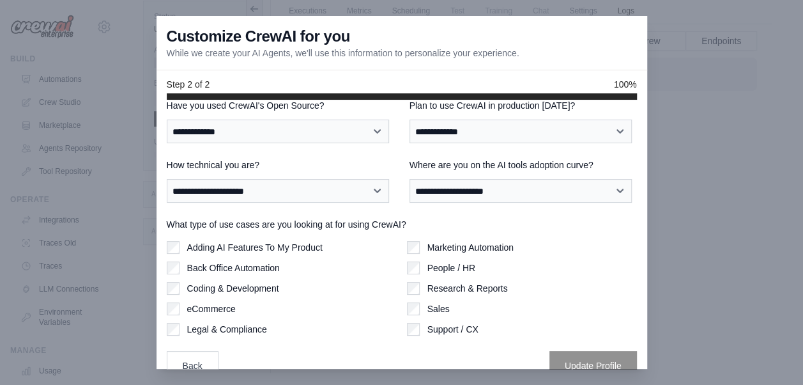
scroll to position [0, 0]
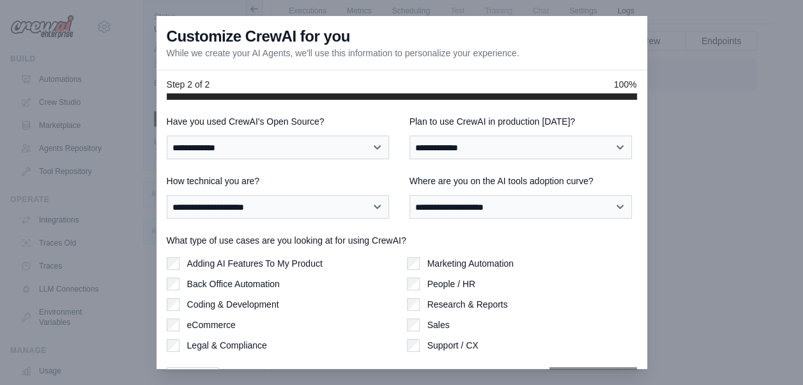
click at [685, 144] on div at bounding box center [401, 192] width 803 height 385
click at [172, 59] on p "While we create your AI Agents, we'll use this information to personalize your …" at bounding box center [343, 53] width 353 height 13
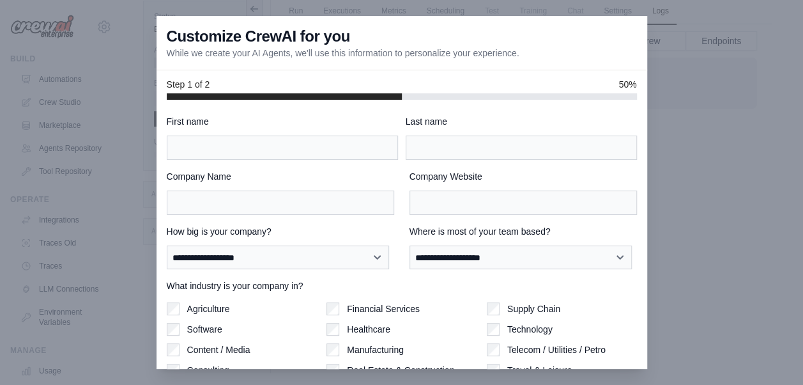
click at [504, 62] on div "Customize CrewAI for you While we create your AI Agents, we'll use this informa…" at bounding box center [402, 43] width 491 height 54
click at [683, 181] on div at bounding box center [401, 192] width 803 height 385
click at [684, 181] on div at bounding box center [401, 192] width 803 height 385
